Goal: Information Seeking & Learning: Learn about a topic

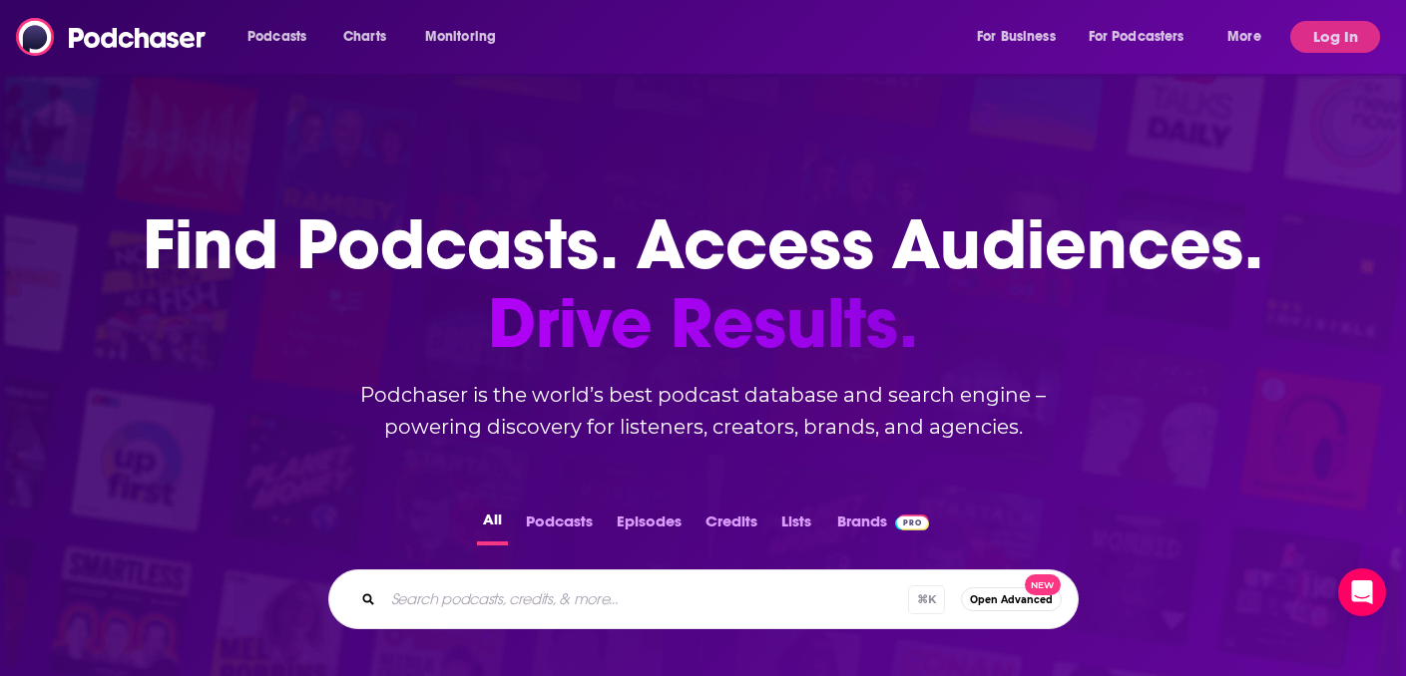
click at [501, 607] on input "Search podcasts, credits, & more..." at bounding box center [645, 600] width 525 height 32
paste input "[PERSON_NAME] is Legally Disrupted"
type input "[PERSON_NAME] is Legally Disrupted"
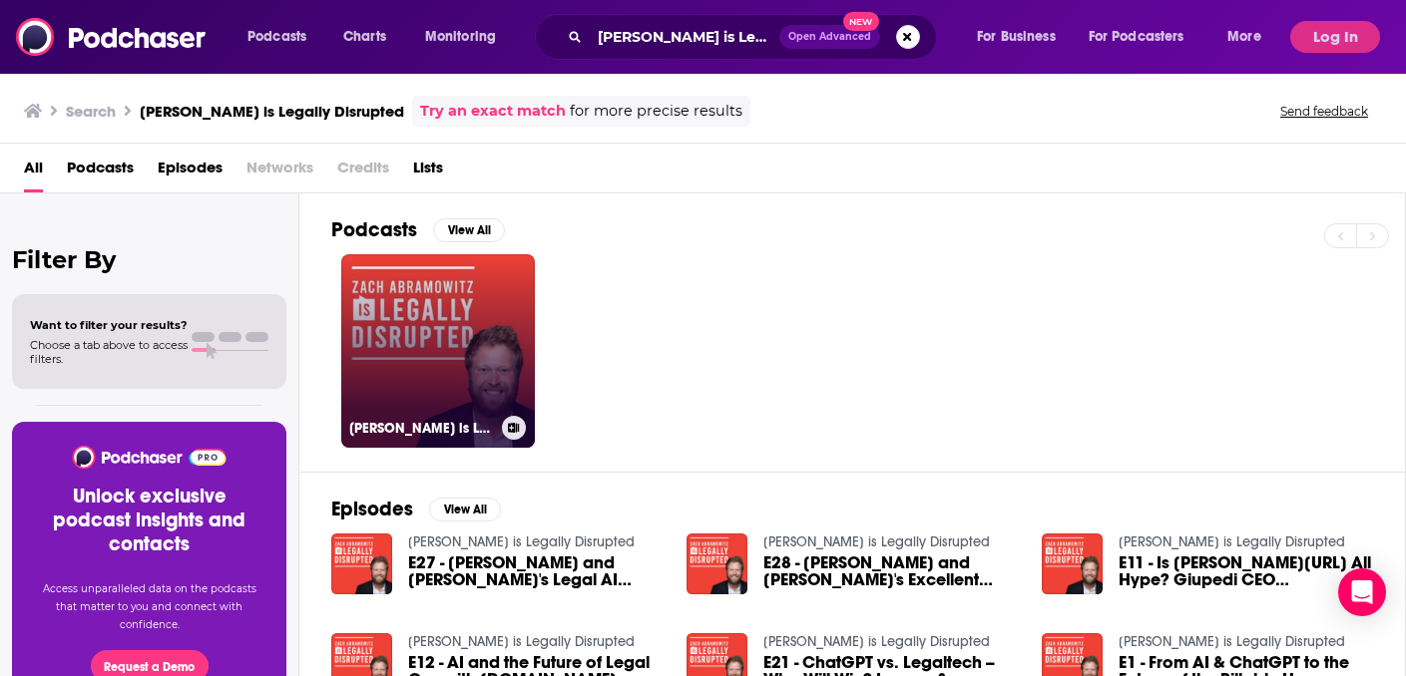
click at [399, 333] on link "[PERSON_NAME] is Legally Disrupted" at bounding box center [438, 351] width 194 height 194
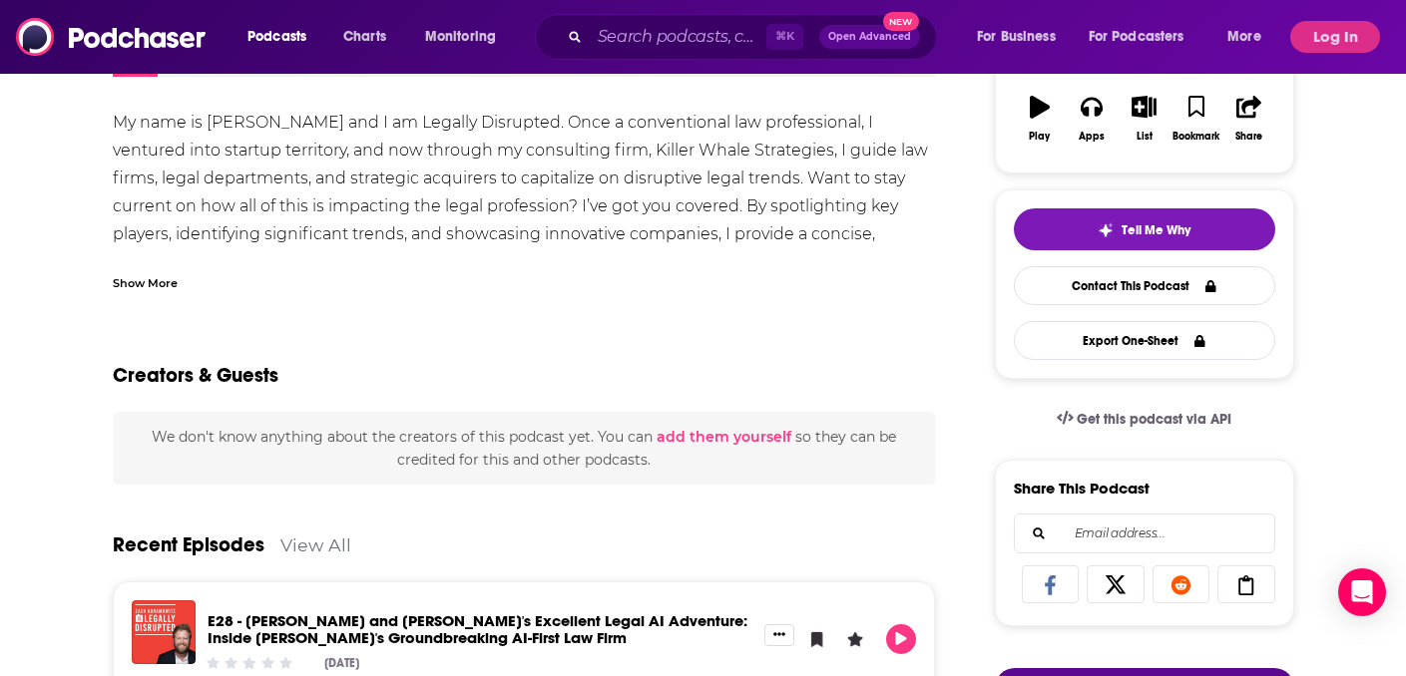
scroll to position [299, 0]
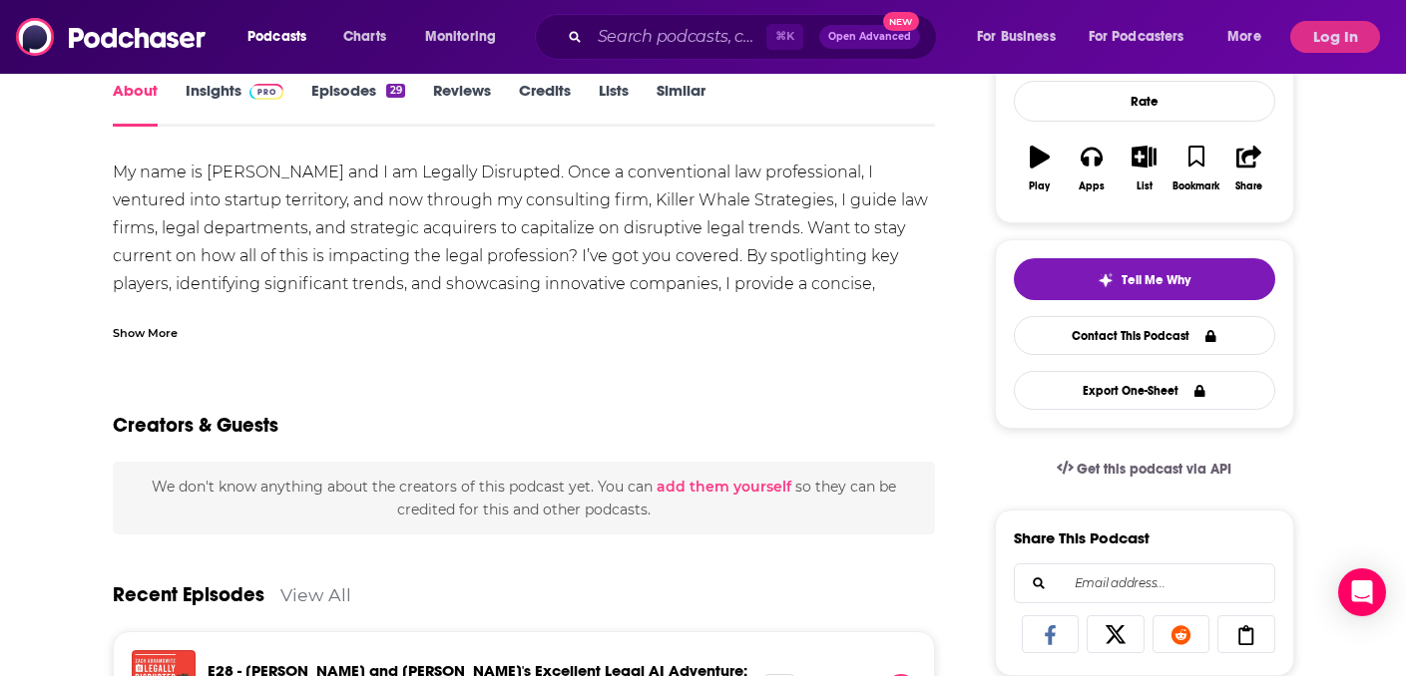
click at [166, 336] on div "Show More" at bounding box center [145, 331] width 65 height 19
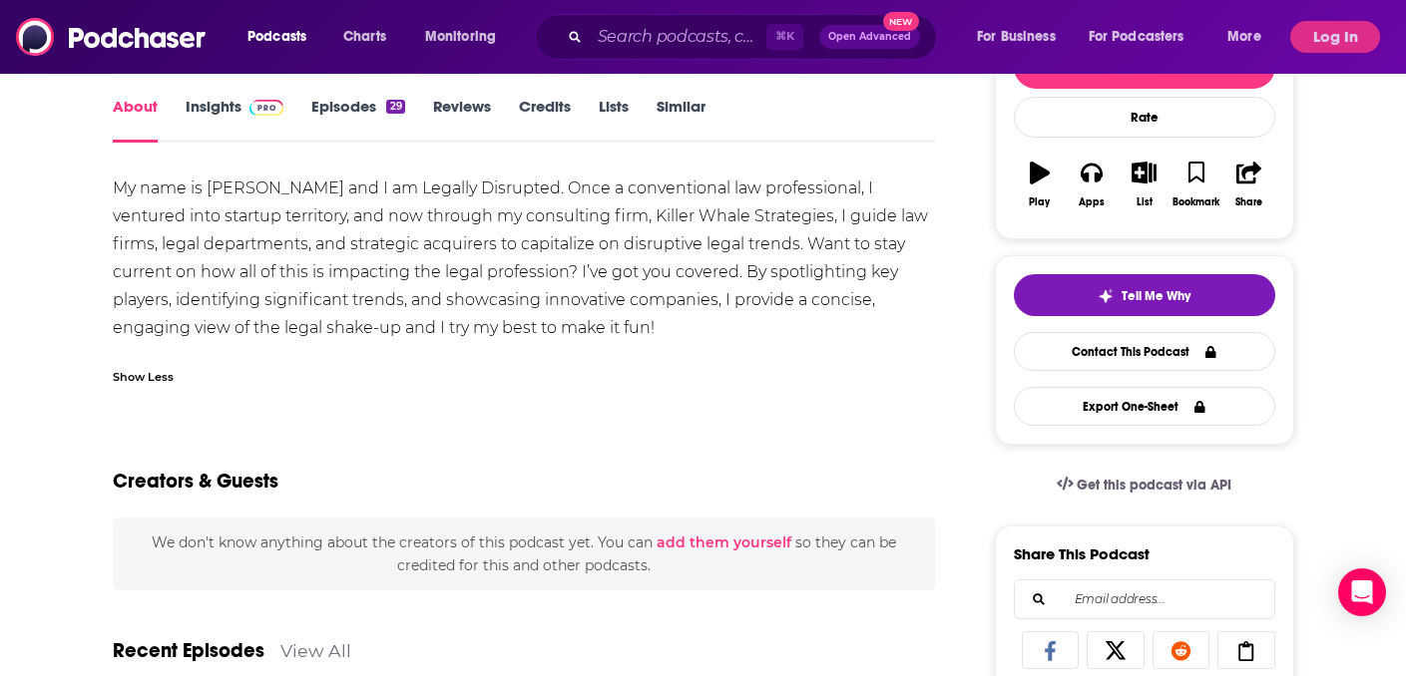
scroll to position [117, 0]
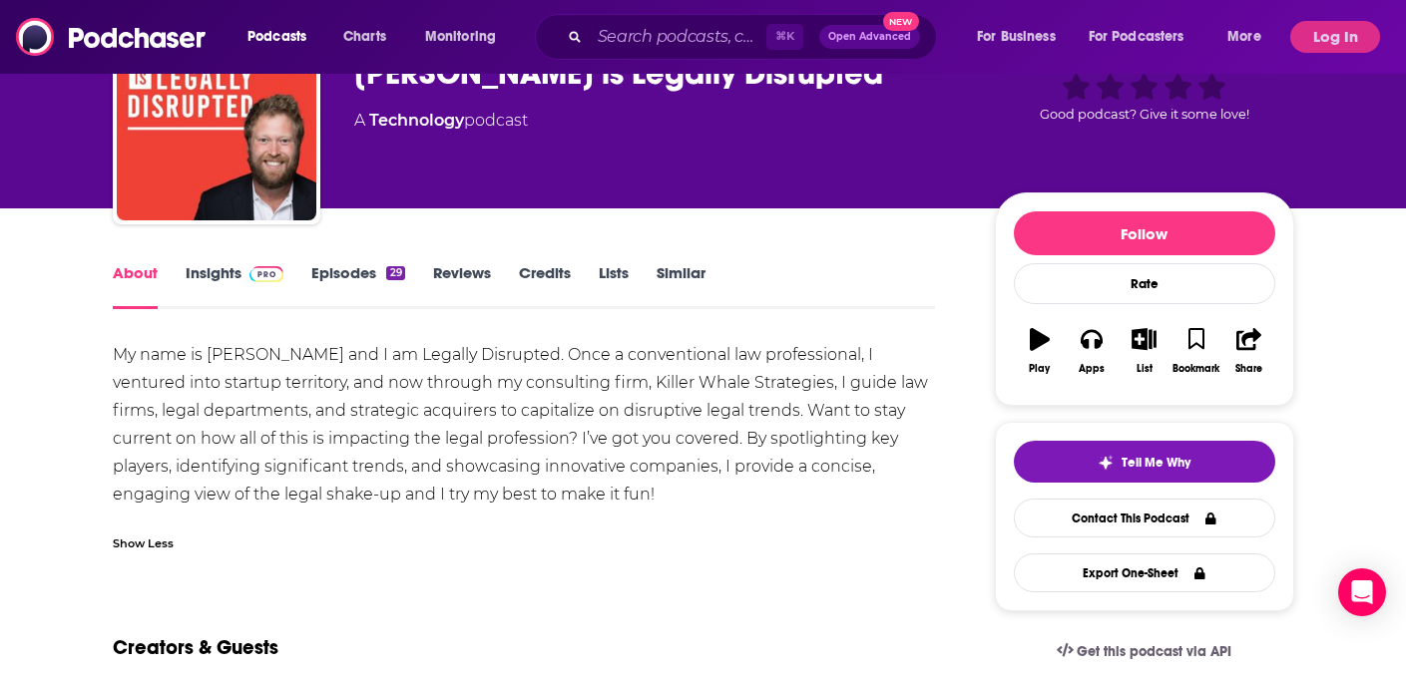
click at [231, 272] on link "Insights" at bounding box center [235, 286] width 99 height 46
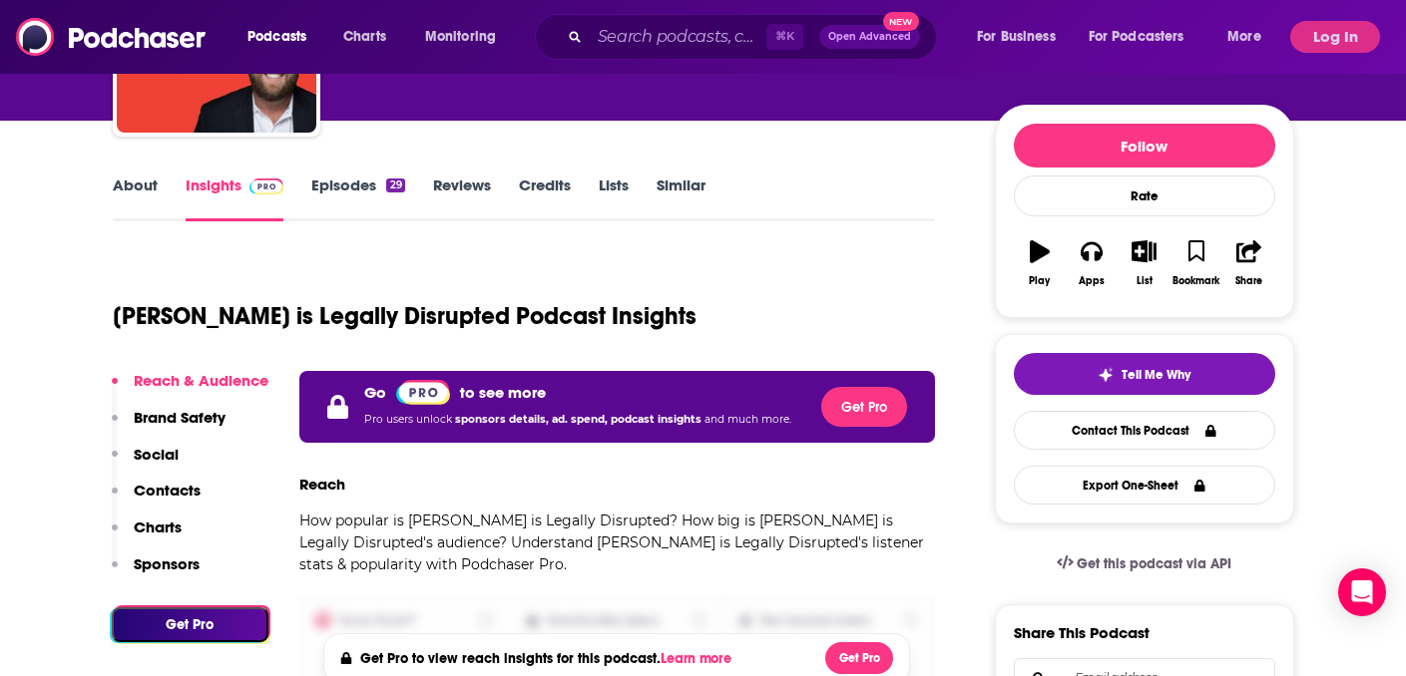
scroll to position [221, 0]
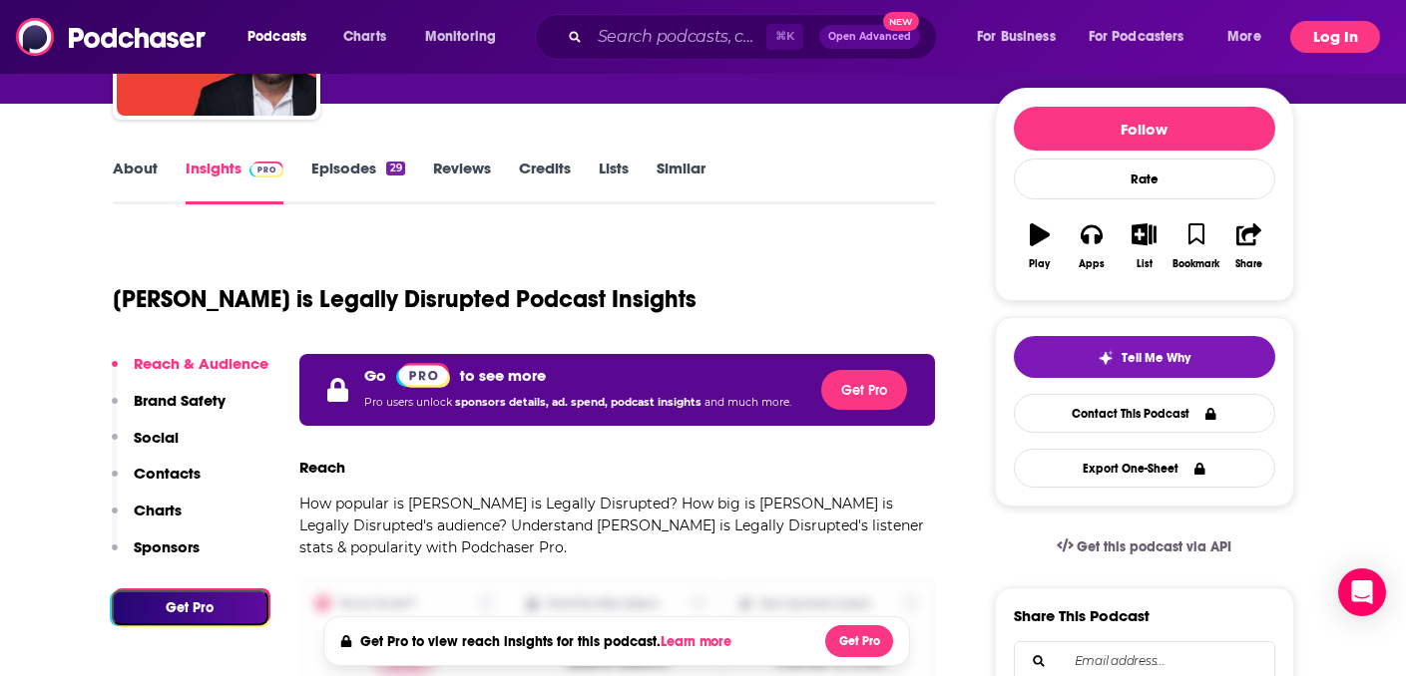
click at [1327, 38] on button "Log In" at bounding box center [1335, 37] width 90 height 32
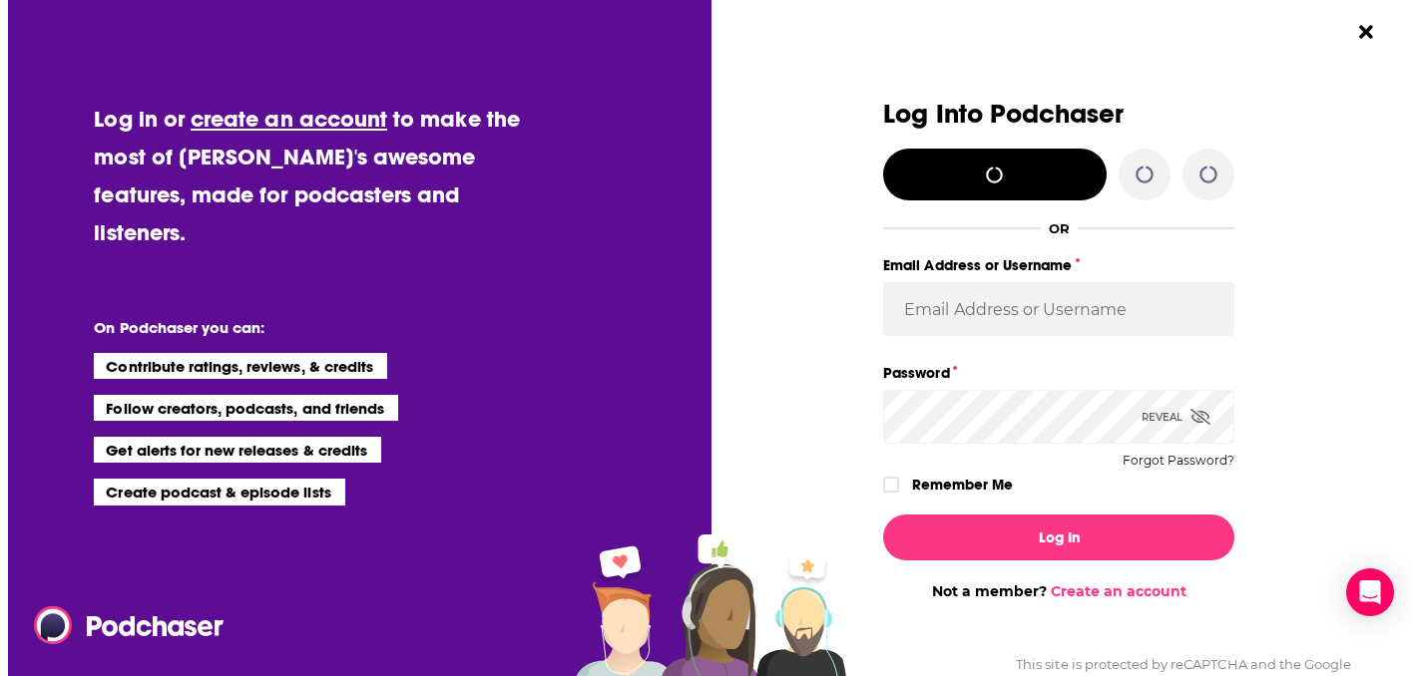
scroll to position [0, 0]
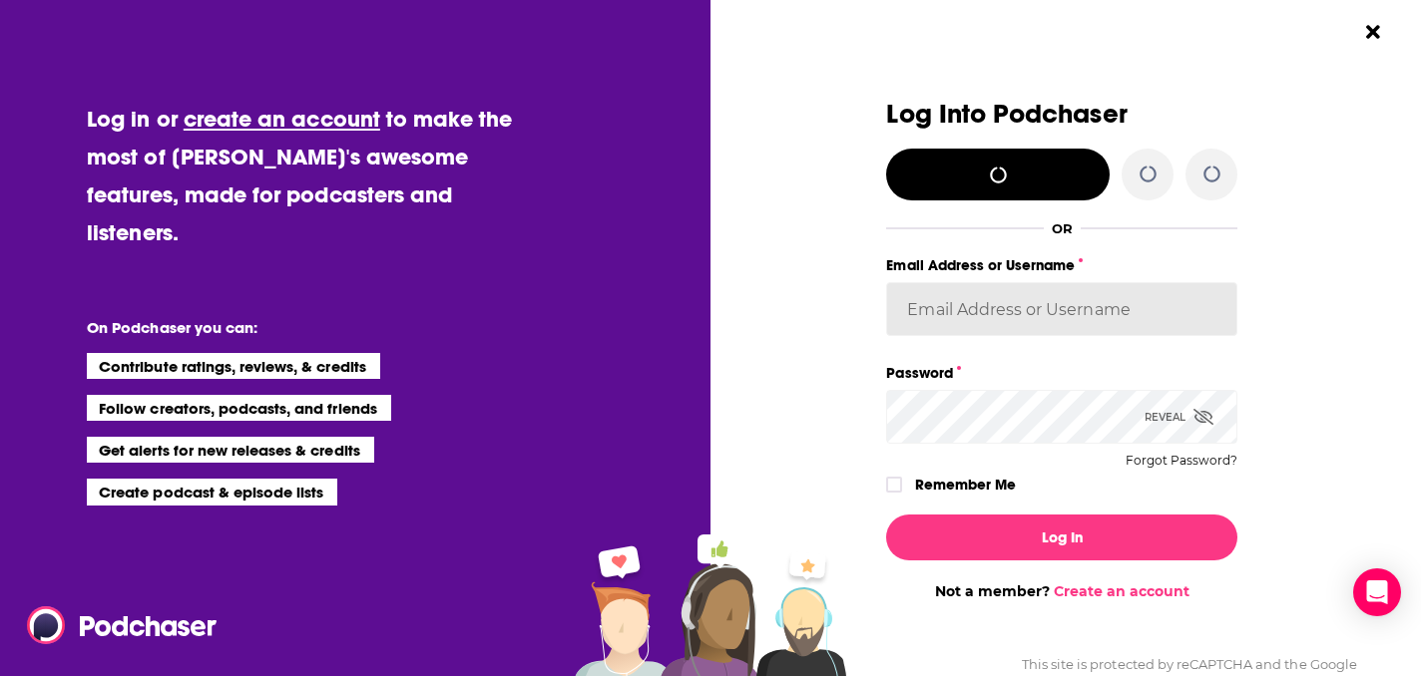
type input "cmand-c"
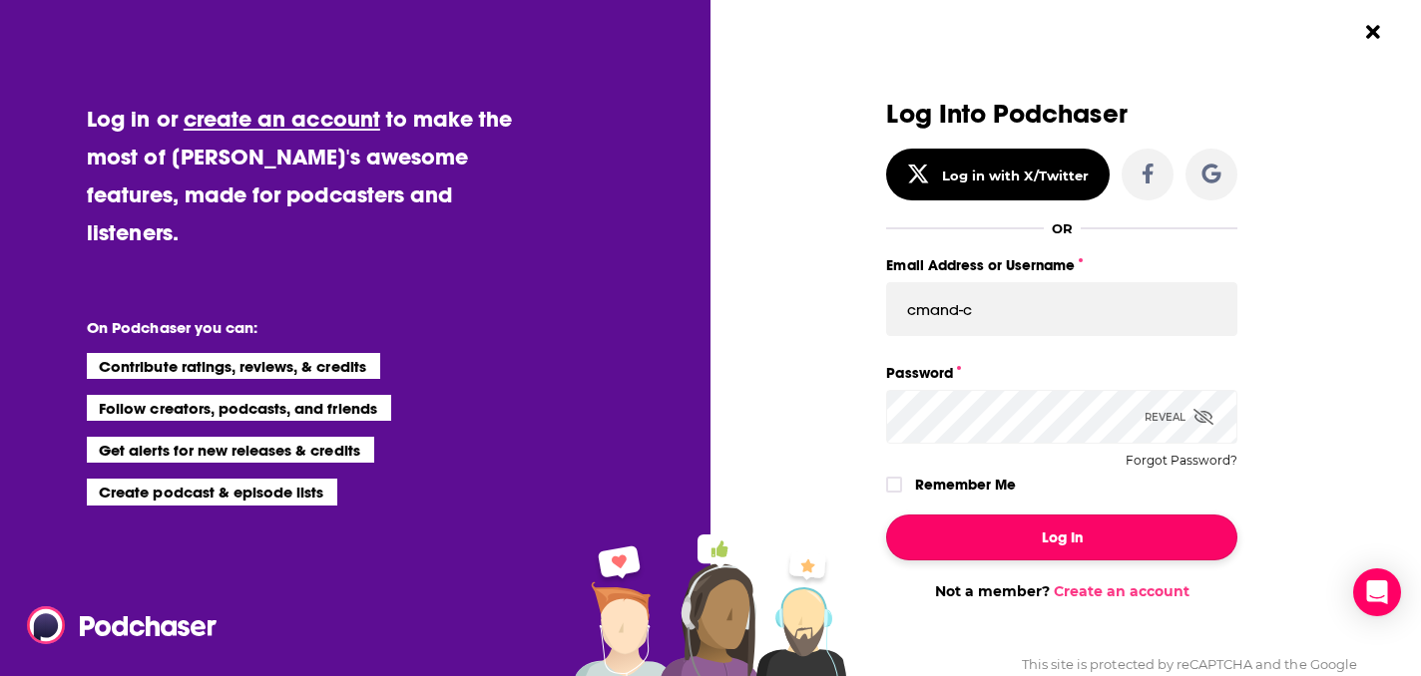
click at [1060, 550] on button "Log In" at bounding box center [1061, 538] width 351 height 46
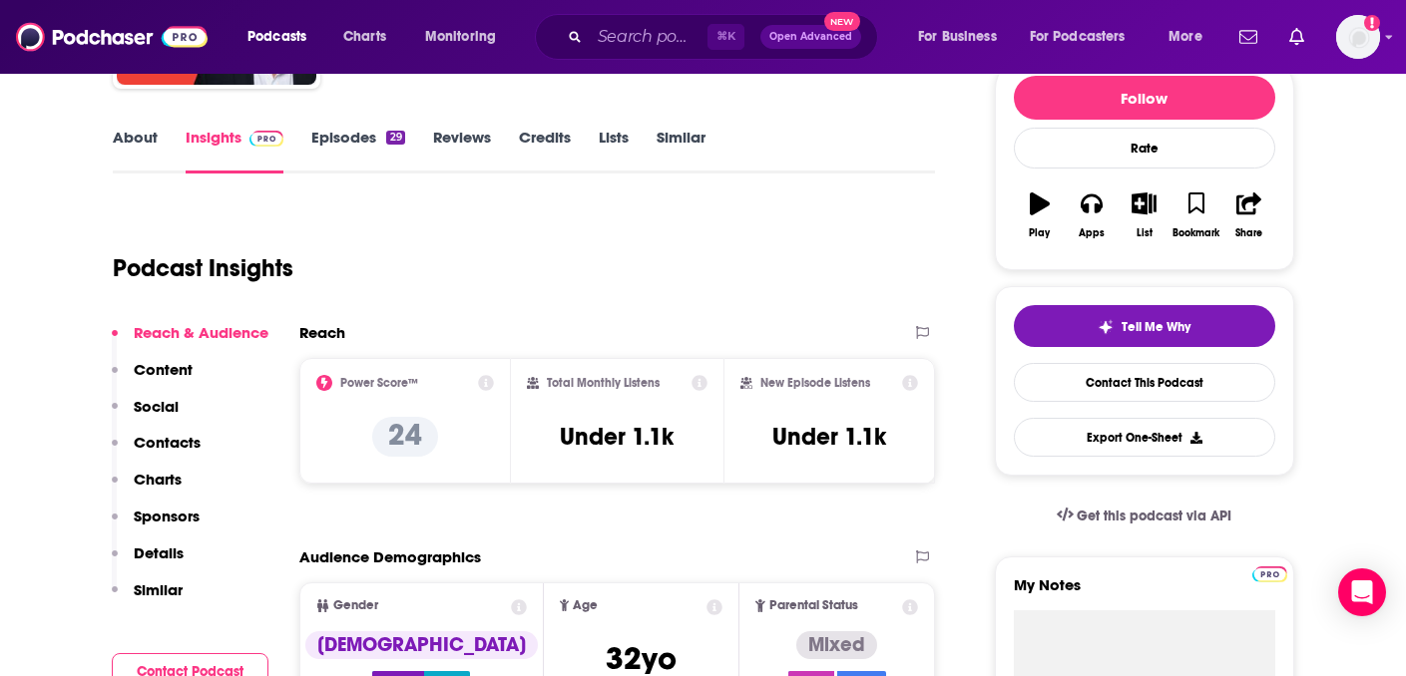
scroll to position [112, 0]
